Goal: Information Seeking & Learning: Learn about a topic

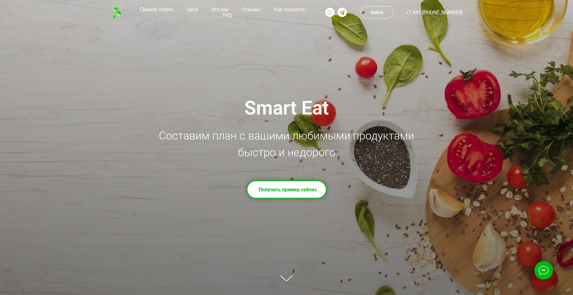
click at [284, 193] on td "Получить пример сейчас" at bounding box center [288, 189] width 58 height 15
click at [191, 12] on link "Цена" at bounding box center [192, 9] width 15 height 6
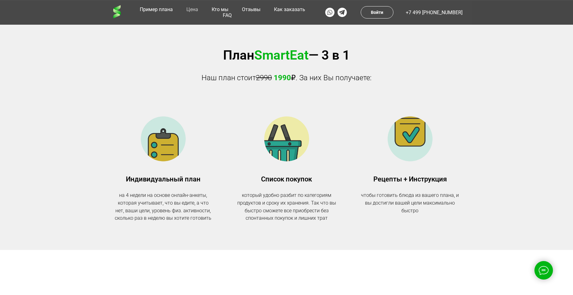
scroll to position [571, 0]
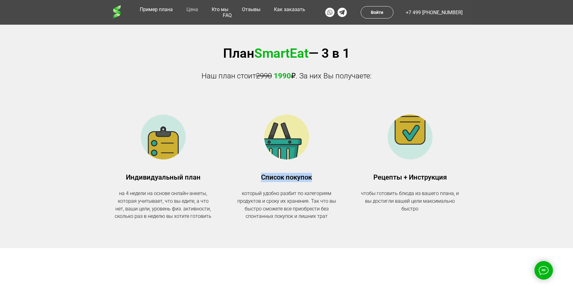
drag, startPoint x: 319, startPoint y: 190, endPoint x: 239, endPoint y: 183, distance: 79.9
click at [239, 183] on div "Список покупок который удобно разбит по категориям продуктов и сроку их хранени…" at bounding box center [286, 167] width 111 height 106
drag, startPoint x: 375, startPoint y: 189, endPoint x: 466, endPoint y: 186, distance: 90.1
click at [465, 185] on div "Рецепты + Инструкция чтобы готовить блюда из вашего плана, и вы достигли вашей …" at bounding box center [409, 193] width 111 height 40
click at [494, 205] on div "План SmartEat — 3 в 1 Наш план стоит 2990 1990 ₽. За них Вы получаете: Индивиду…" at bounding box center [286, 132] width 573 height 175
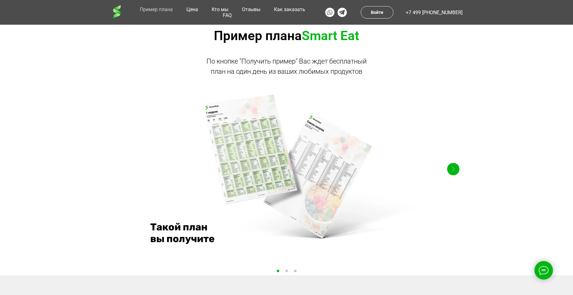
scroll to position [293, 0]
